Goal: Navigation & Orientation: Find specific page/section

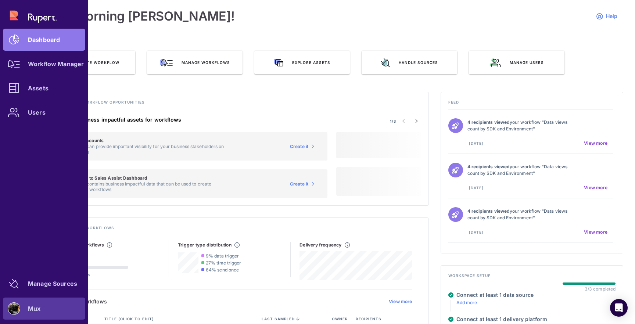
click at [32, 307] on div "Mux" at bounding box center [34, 309] width 12 height 4
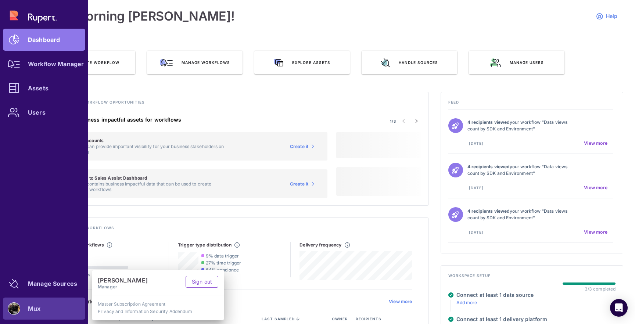
click at [40, 20] on div "Dashboard Workflow Manager Assets Users" at bounding box center [44, 63] width 82 height 119
click at [28, 108] on link "Users" at bounding box center [44, 112] width 82 height 22
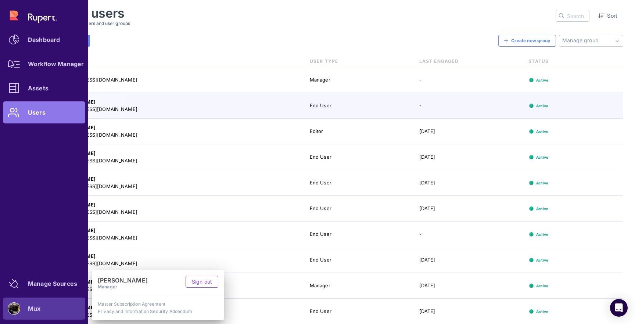
click at [323, 46] on div "Invite Users Create new group Manage group No suggestions available No user gro…" at bounding box center [332, 41] width 584 height 12
click at [248, 50] on div "Invite Users Create new group Manage group No suggestions available No user gro…" at bounding box center [332, 179] width 584 height 289
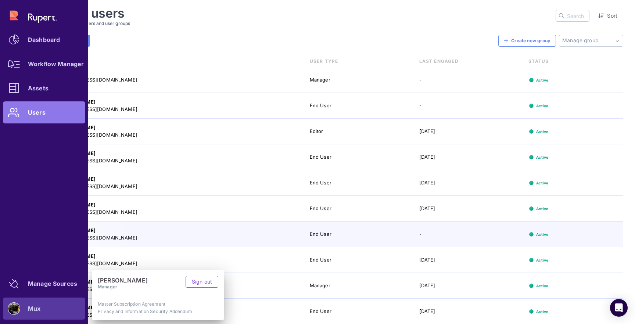
click at [215, 55] on div "Name/Email User Type Last Engaged Status" at bounding box center [332, 61] width 584 height 12
click at [223, 24] on div "Manage users Review and manage users and user groups Sort" at bounding box center [332, 16] width 584 height 20
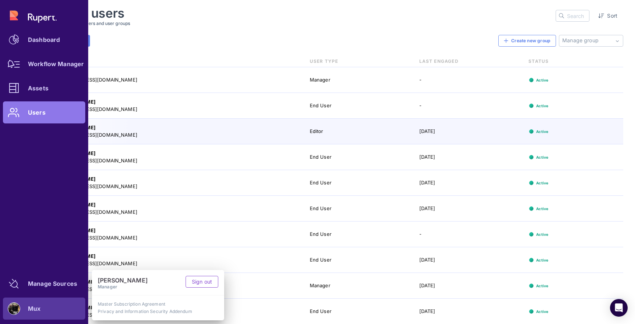
click at [40, 112] on div "Dashboard Workflow Manager Assets Users" at bounding box center [44, 63] width 82 height 119
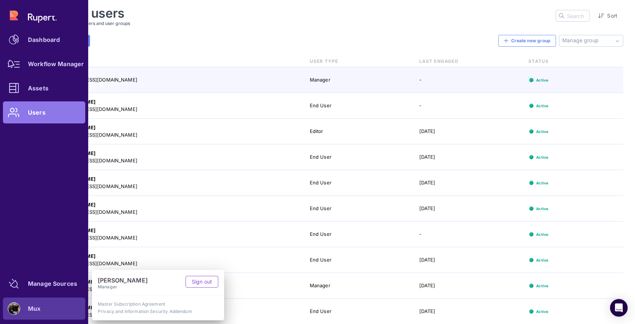
click at [182, 80] on div "[EMAIL_ADDRESS][DOMAIN_NAME]" at bounding box center [174, 79] width 241 height 7
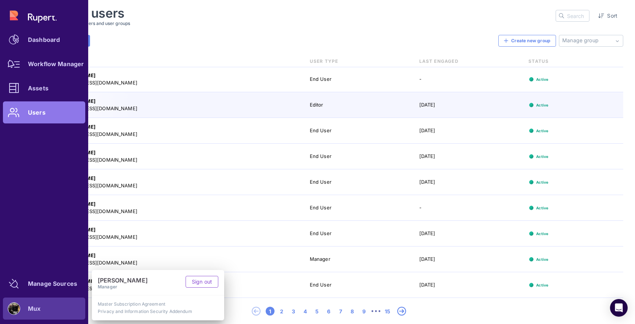
click at [44, 21] on div "Dashboard Workflow Manager Assets Users" at bounding box center [44, 63] width 82 height 119
click at [29, 54] on link "Workflow Manager" at bounding box center [44, 64] width 82 height 22
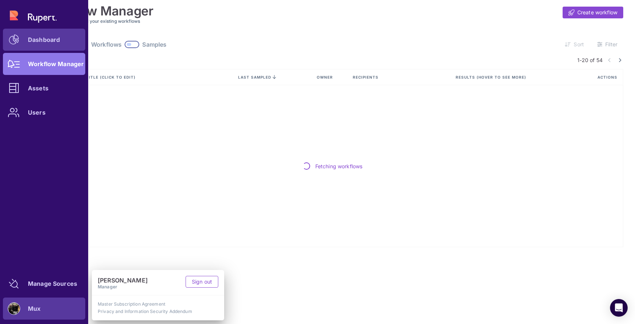
click at [29, 49] on link "Dashboard" at bounding box center [44, 40] width 82 height 22
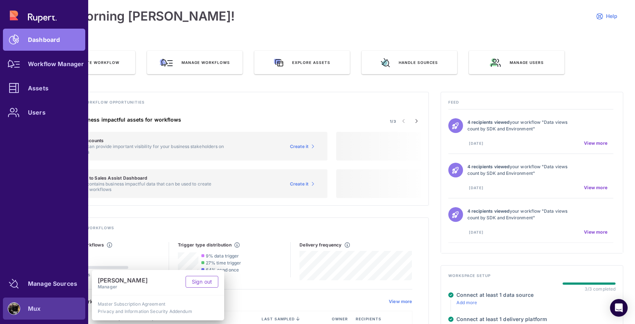
click at [250, 117] on h4 "Suggested business impactful assets for workflows" at bounding box center [187, 120] width 280 height 7
click at [165, 97] on div "Discover new workflow opportunities 1/3 Suggested business impactful assets for…" at bounding box center [234, 149] width 389 height 114
click at [62, 36] on div "Dashboard Workflow Manager Assets Users" at bounding box center [44, 63] width 82 height 119
click at [39, 86] on div "Assets" at bounding box center [38, 88] width 21 height 4
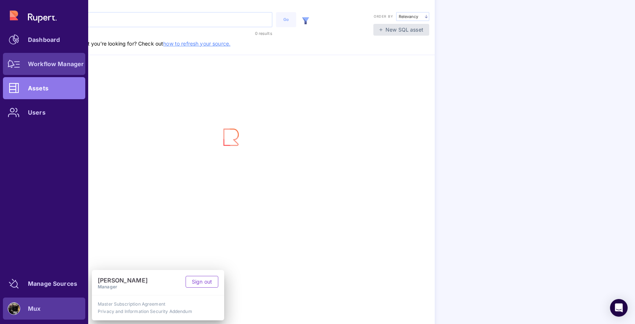
click at [42, 69] on link "Workflow Manager" at bounding box center [44, 64] width 82 height 22
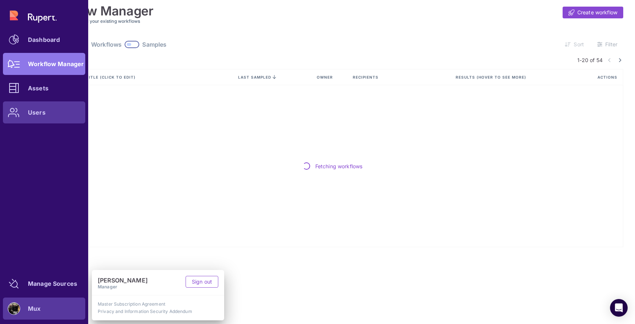
click at [48, 112] on link "Users" at bounding box center [44, 112] width 82 height 22
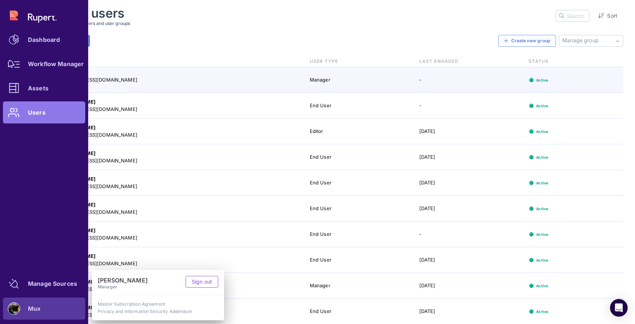
click at [65, 310] on div "Mux" at bounding box center [44, 309] width 82 height 22
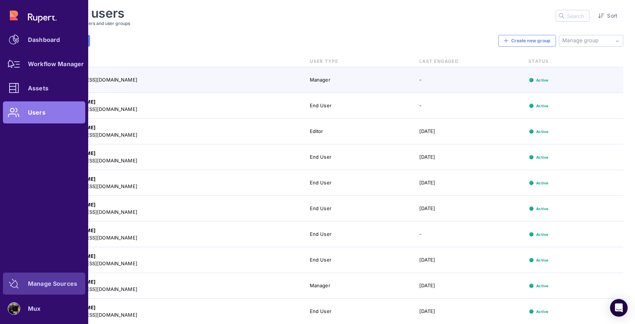
click at [60, 283] on div "Manage Sources" at bounding box center [52, 284] width 49 height 4
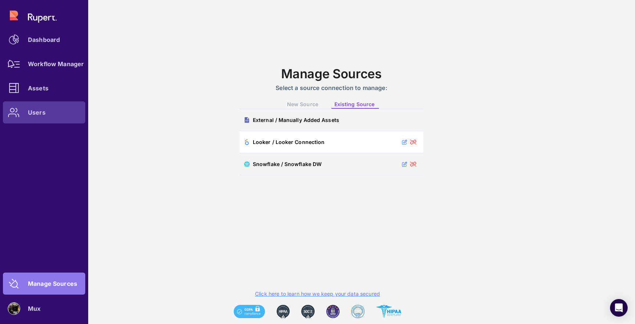
click at [15, 112] on icon at bounding box center [14, 113] width 12 height 10
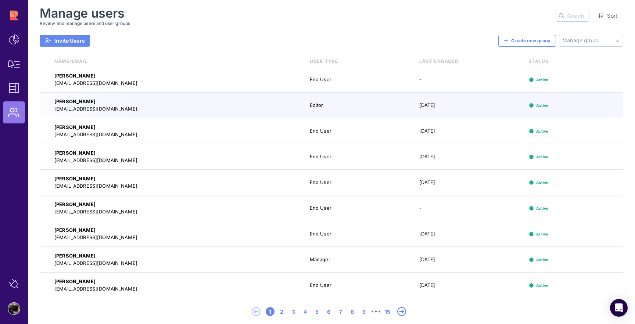
scroll to position [32, 0]
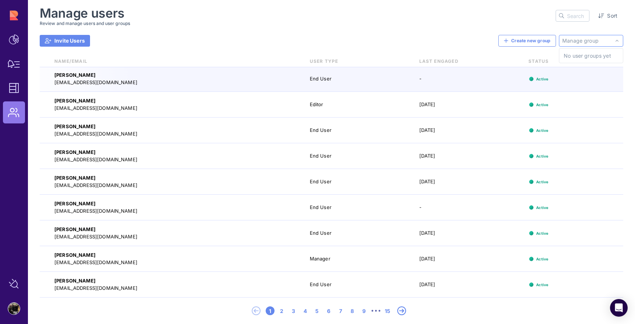
click at [574, 10] on input "text" at bounding box center [578, 15] width 22 height 11
type input "[PERSON_NAME]"
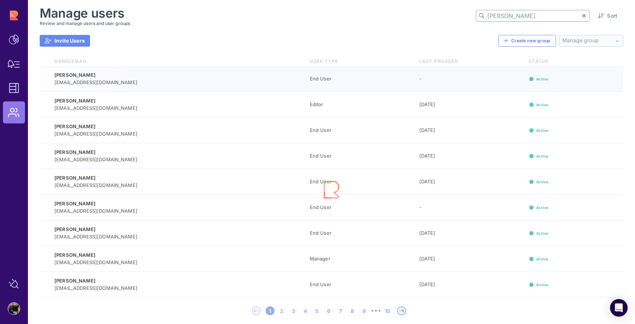
scroll to position [0, 0]
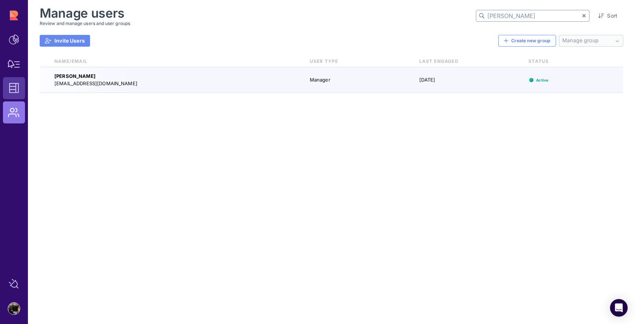
click at [15, 84] on icon at bounding box center [14, 88] width 10 height 10
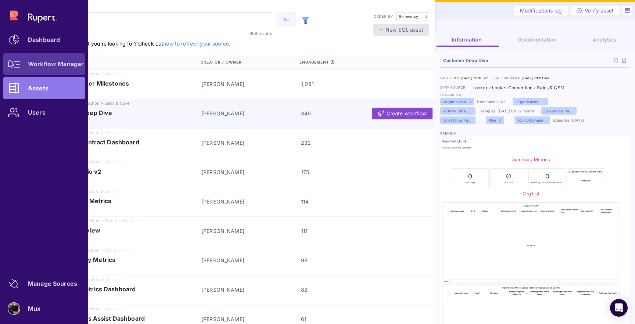
click at [18, 68] on icon at bounding box center [14, 64] width 12 height 8
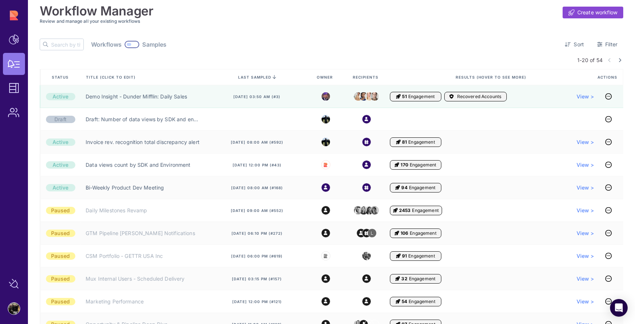
click at [35, 199] on div "Workflow Manager Create workflow Review and manage all your existing workflows …" at bounding box center [331, 162] width 607 height 324
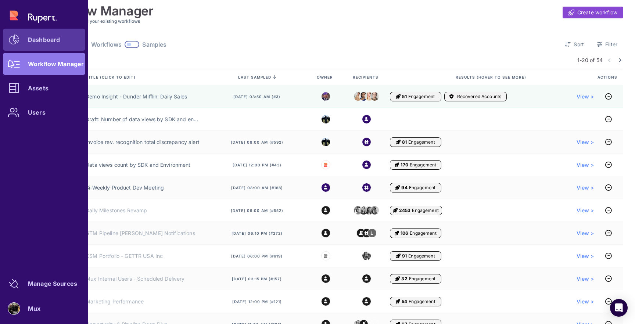
click at [35, 38] on div "Dashboard" at bounding box center [44, 39] width 32 height 4
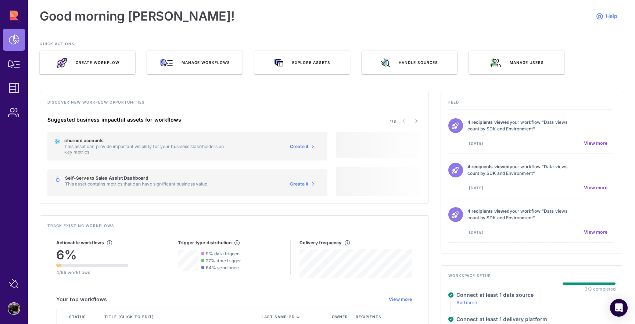
scroll to position [105, 0]
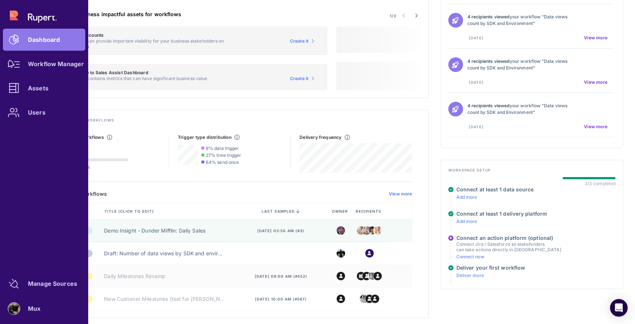
click at [14, 8] on div "Dashboard Workflow Manager Assets Users" at bounding box center [44, 63] width 82 height 119
click at [40, 55] on link "Workflow Manager" at bounding box center [44, 64] width 82 height 22
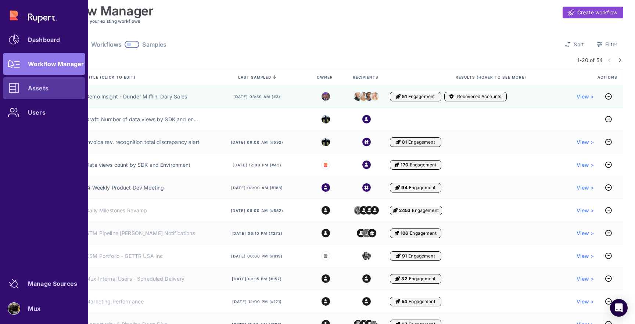
click at [23, 91] on div at bounding box center [14, 88] width 22 height 22
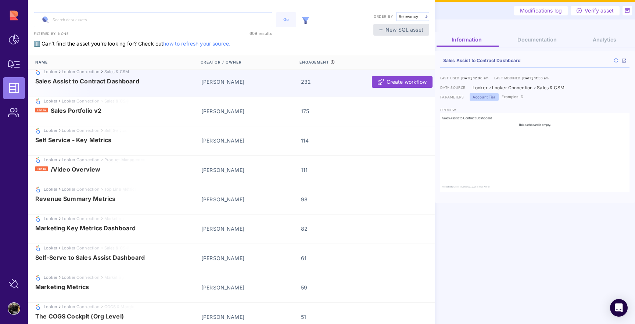
scroll to position [125, 0]
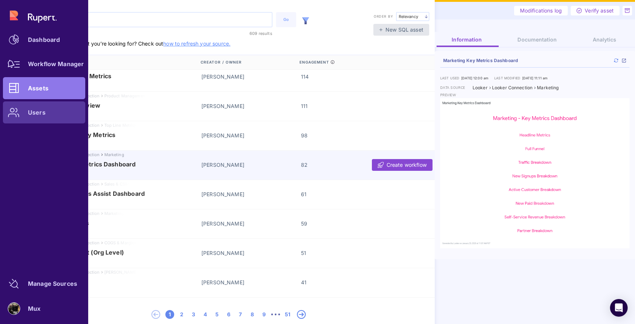
click at [11, 112] on icon at bounding box center [14, 113] width 12 height 10
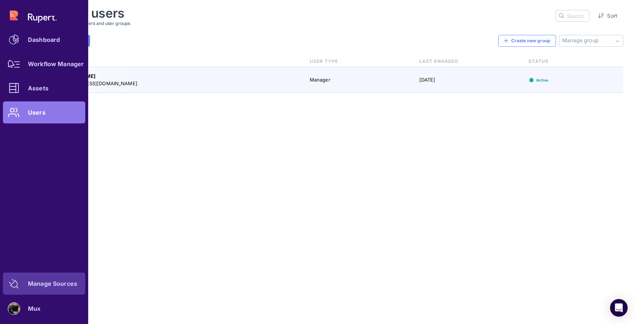
click at [21, 289] on div at bounding box center [14, 284] width 22 height 22
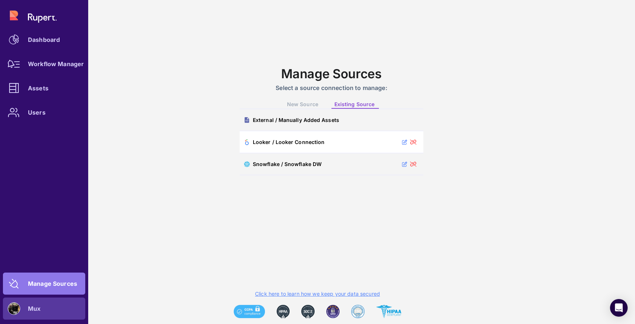
click at [17, 313] on img at bounding box center [14, 309] width 12 height 12
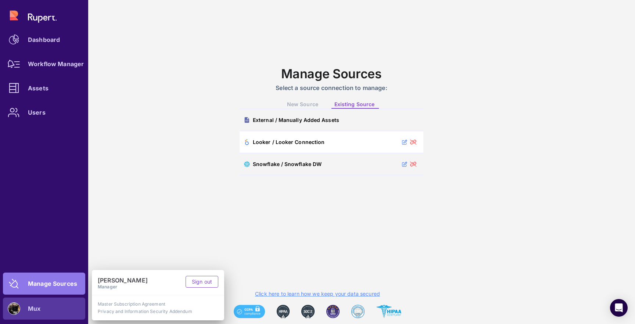
click at [101, 306] on link "Master Subscription Agreement" at bounding box center [158, 304] width 121 height 6
click at [364, 262] on div "Manage Sources Select a source connection to manage: New Source Existing Source…" at bounding box center [331, 162] width 607 height 324
